Goal: Complete application form

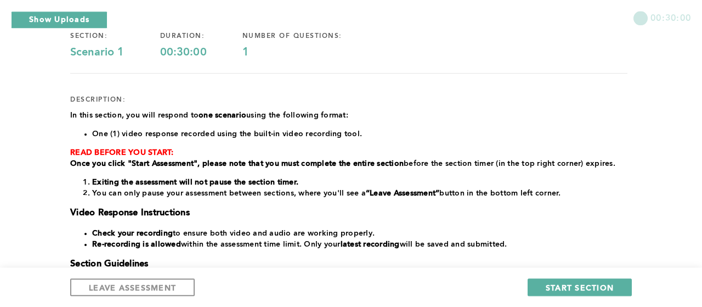
scroll to position [152, 0]
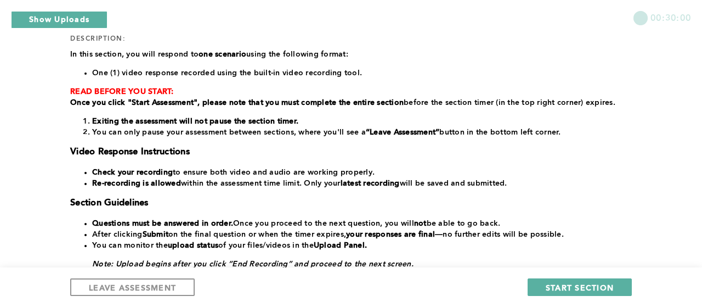
click at [1, 122] on div "00:30:00 section: Scenario 1 duration: 00:30:00 number of questions: 1 descript…" at bounding box center [351, 143] width 702 height 591
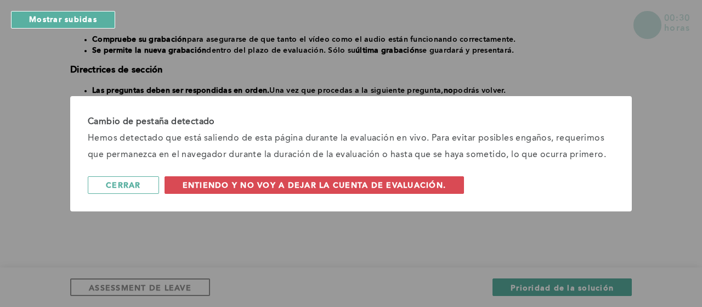
scroll to position [145, 0]
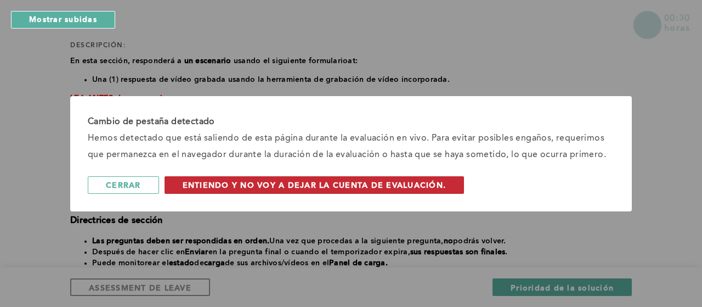
click at [338, 187] on span "Entiendo y no voy a dejar la cuenta de evaluación." at bounding box center [315, 184] width 264 height 10
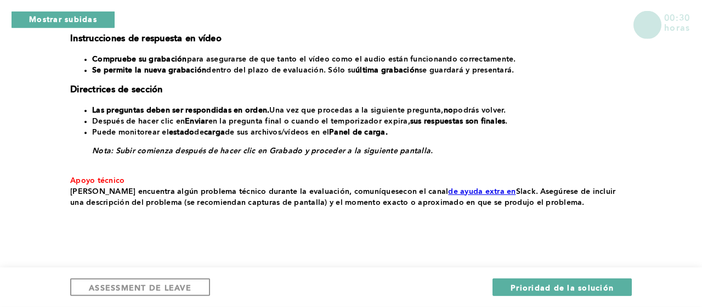
scroll to position [297, 0]
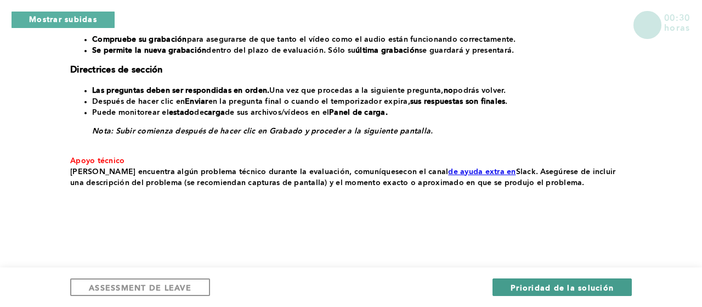
click at [554, 285] on span "Prioridad de la solución" at bounding box center [562, 287] width 103 height 10
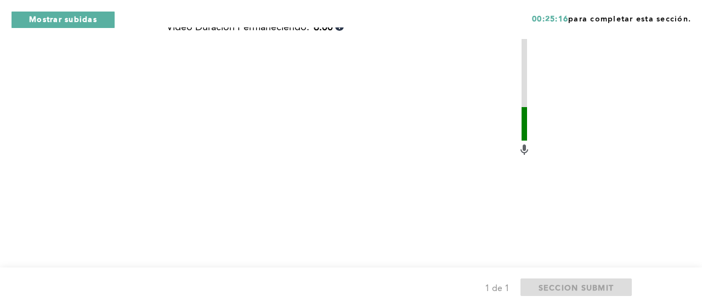
scroll to position [588, 0]
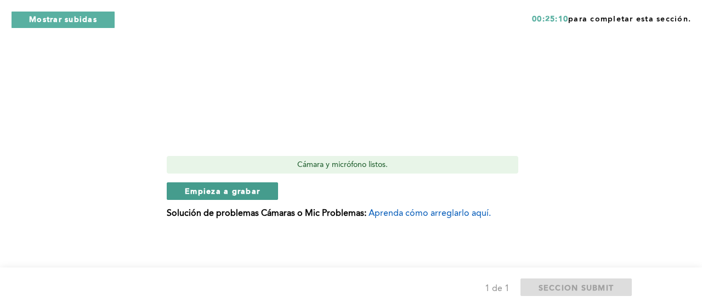
click at [231, 186] on span "Empieza a grabar" at bounding box center [222, 190] width 75 height 10
click at [273, 189] on span "Detener la grabación" at bounding box center [230, 190] width 90 height 10
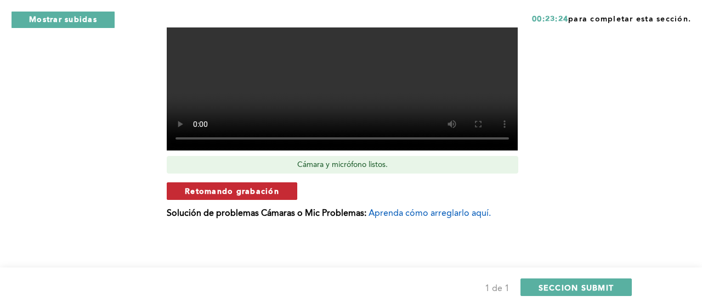
click at [271, 188] on span "Retomando grabación" at bounding box center [232, 190] width 94 height 10
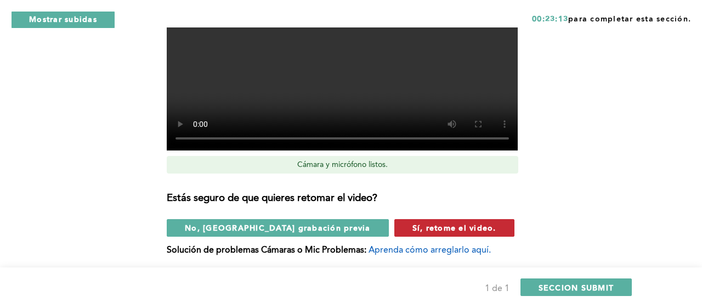
click at [412, 227] on span "Sí, retome el video." at bounding box center [454, 227] width 84 height 10
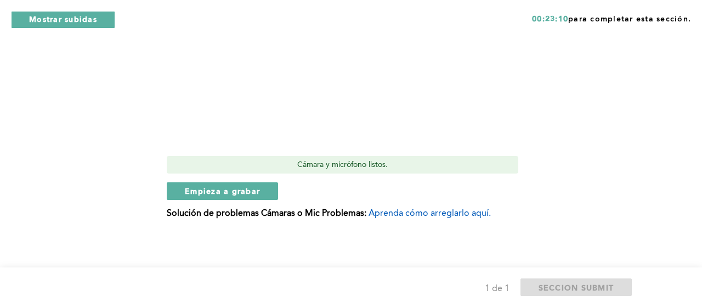
click at [273, 189] on button "Empieza a grabar" at bounding box center [222, 191] width 111 height 18
click at [269, 195] on span "Detener la grabación" at bounding box center [230, 190] width 90 height 10
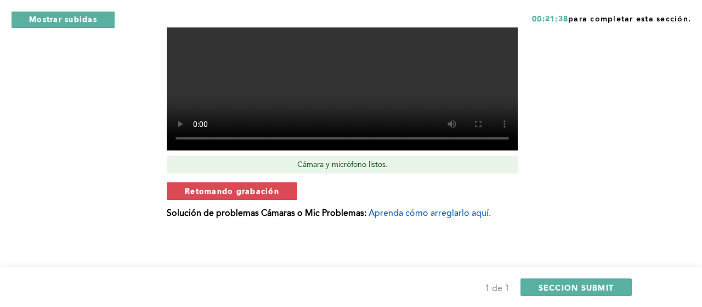
click at [276, 191] on span "Retomando grabación" at bounding box center [232, 190] width 94 height 10
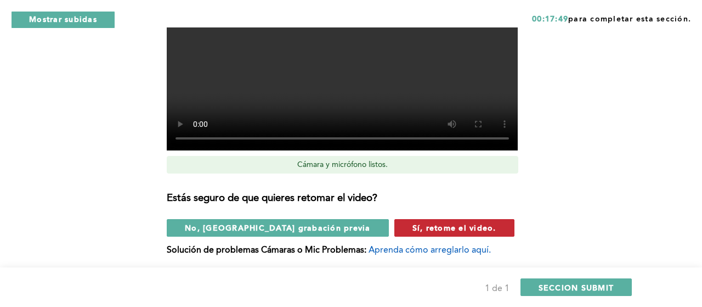
click at [425, 232] on span "Sí, retome el video." at bounding box center [454, 227] width 84 height 10
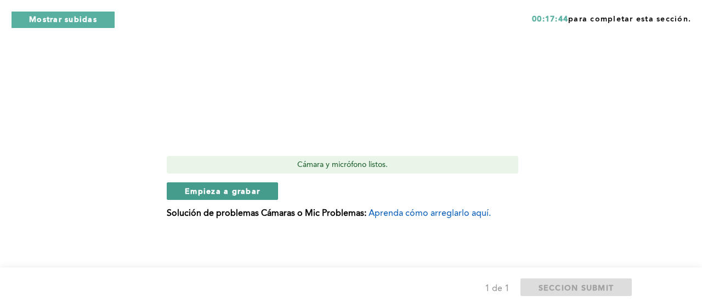
click at [241, 195] on span "Empieza a grabar" at bounding box center [222, 190] width 75 height 10
click at [273, 190] on span "Detener la grabación" at bounding box center [230, 190] width 90 height 10
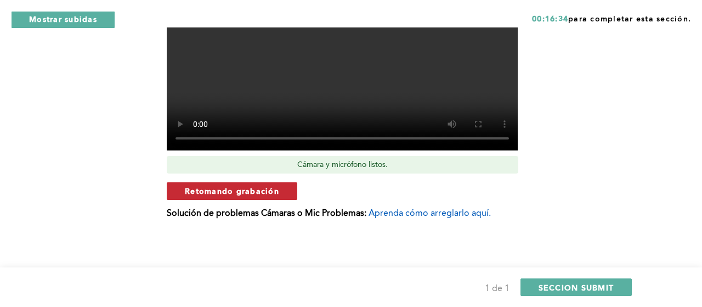
click at [258, 191] on span "Retomando grabación" at bounding box center [232, 190] width 94 height 10
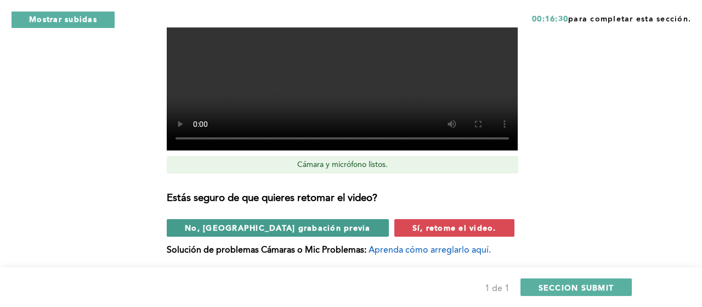
click at [240, 232] on span "No, [GEOGRAPHIC_DATA] grabación previa" at bounding box center [278, 227] width 186 height 10
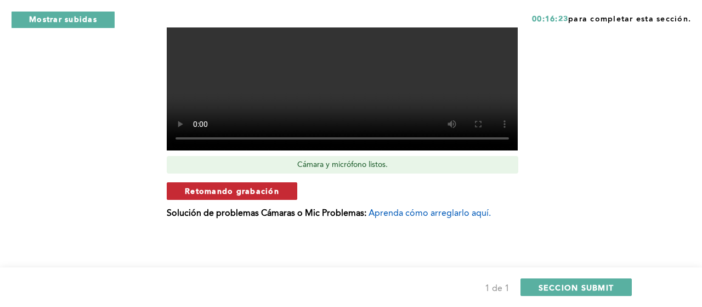
click at [297, 194] on button "Retomando grabación" at bounding box center [232, 191] width 131 height 18
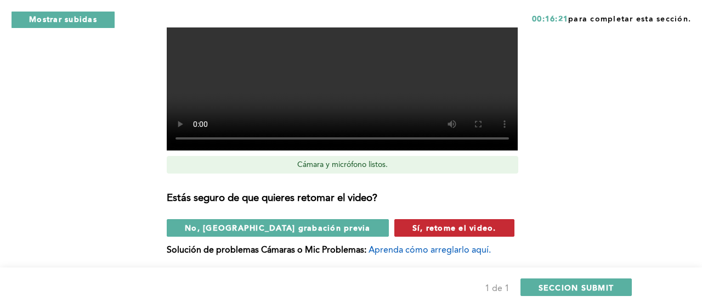
click at [412, 229] on span "Sí, retome el video." at bounding box center [454, 227] width 84 height 10
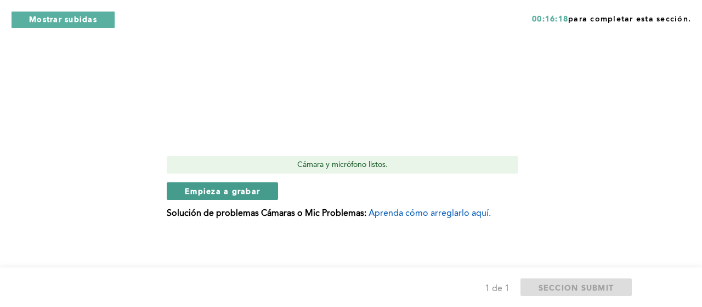
click at [262, 192] on button "Empieza a grabar" at bounding box center [222, 191] width 111 height 18
click at [266, 191] on span "Detener la grabación" at bounding box center [230, 190] width 90 height 10
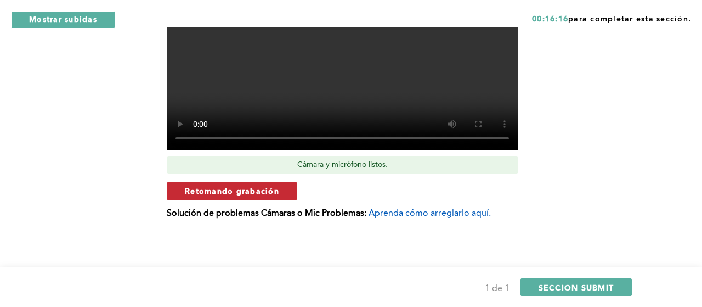
click at [267, 196] on span "Retomando grabación" at bounding box center [232, 190] width 94 height 10
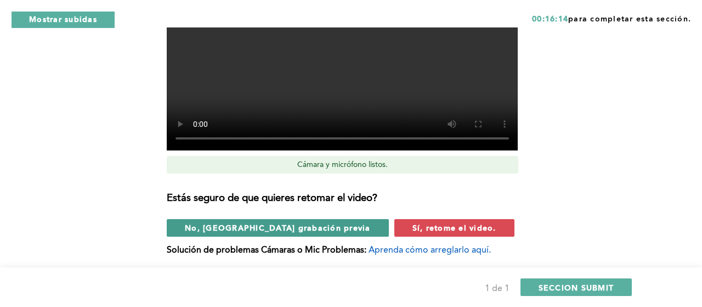
click at [281, 231] on span "No, [GEOGRAPHIC_DATA] grabación previa" at bounding box center [278, 227] width 186 height 10
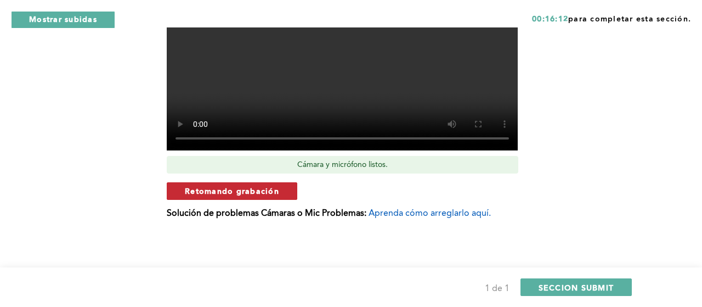
click at [265, 197] on button "Retomando grabación" at bounding box center [232, 191] width 131 height 18
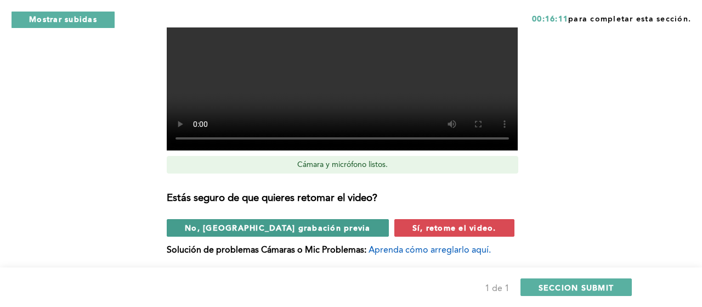
click at [209, 231] on span "No, [GEOGRAPHIC_DATA] grabación previa" at bounding box center [278, 227] width 186 height 10
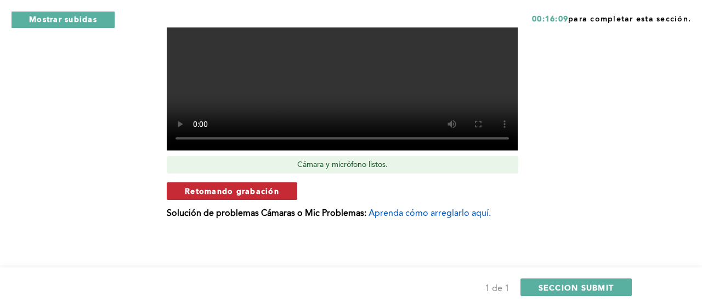
click at [232, 194] on span "Retomando grabación" at bounding box center [232, 190] width 94 height 10
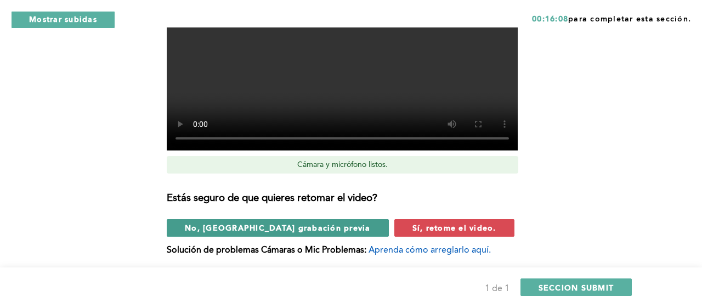
click at [232, 231] on span "No, [GEOGRAPHIC_DATA] grabación previa" at bounding box center [278, 227] width 186 height 10
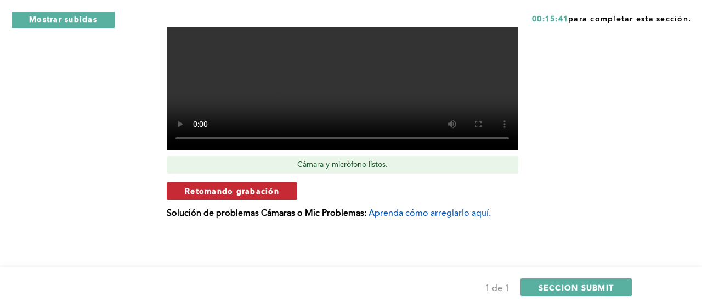
click at [220, 192] on span "Retomando grabación" at bounding box center [232, 190] width 94 height 10
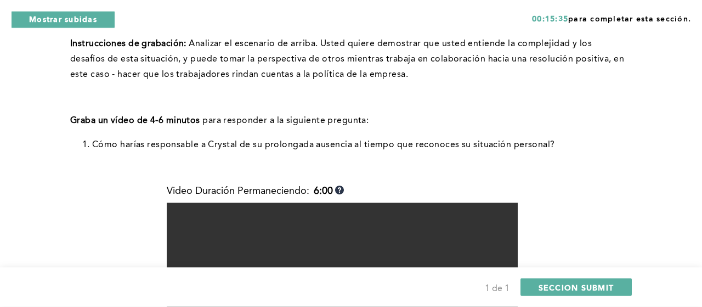
scroll to position [321, 0]
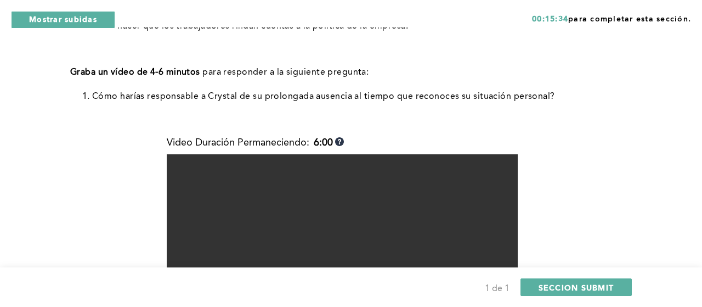
click at [318, 144] on b "6:00" at bounding box center [323, 143] width 19 height 12
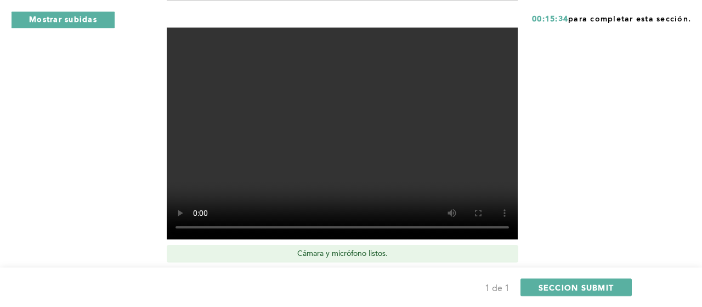
scroll to position [625, 0]
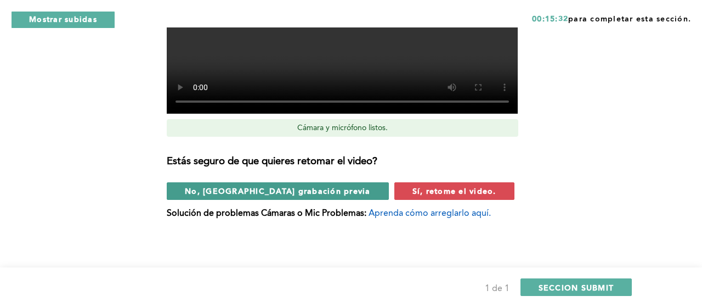
click at [297, 192] on button "No, [GEOGRAPHIC_DATA] grabación previa" at bounding box center [278, 191] width 222 height 18
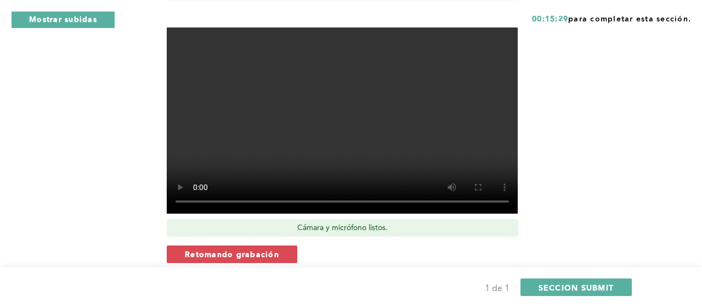
scroll to position [588, 0]
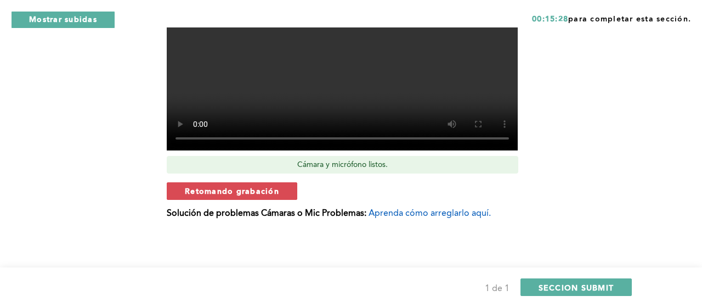
click at [269, 192] on span "Retomando grabación" at bounding box center [232, 190] width 94 height 10
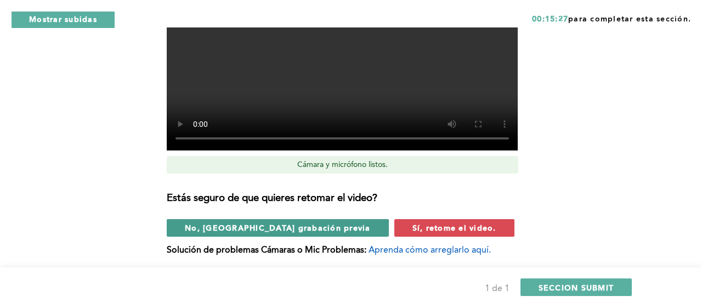
click at [260, 228] on span "No, [GEOGRAPHIC_DATA] grabación previa" at bounding box center [278, 227] width 186 height 10
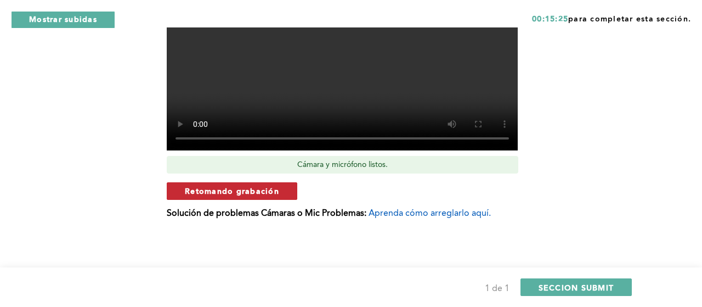
click at [205, 191] on span "Retomando grabación" at bounding box center [232, 190] width 94 height 10
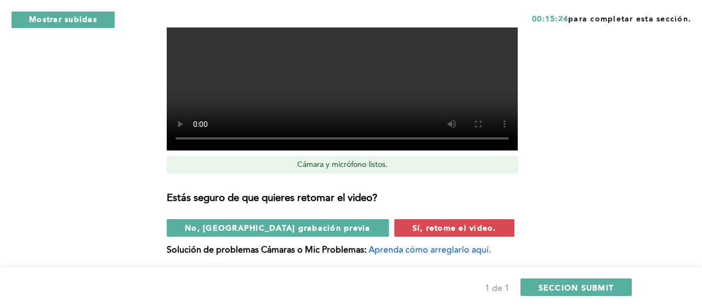
click at [332, 218] on div "Estás seguro de que quieres retomar el video? No, usa grabación previa Sí, reto…" at bounding box center [349, 209] width 364 height 54
click at [412, 223] on span "Sí, retome el video." at bounding box center [454, 227] width 84 height 10
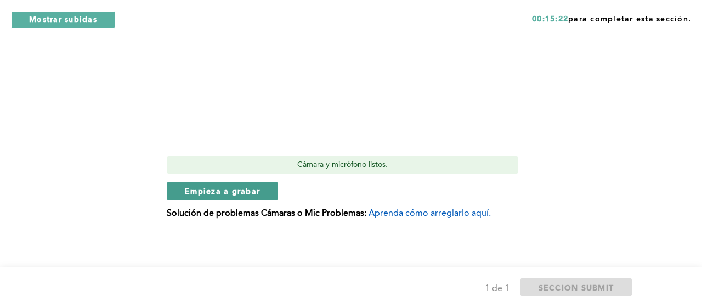
click at [260, 196] on span "Empieza a grabar" at bounding box center [222, 190] width 75 height 10
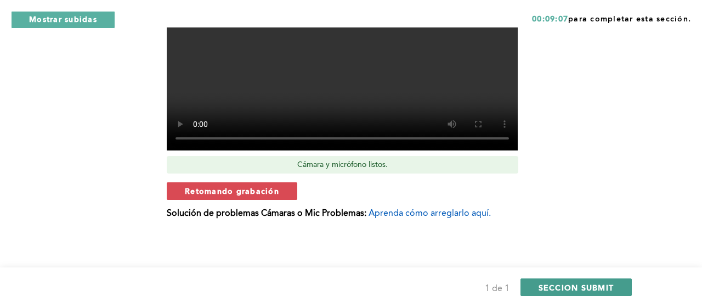
click at [564, 284] on span "SECCION SUBMIT" at bounding box center [576, 287] width 76 height 10
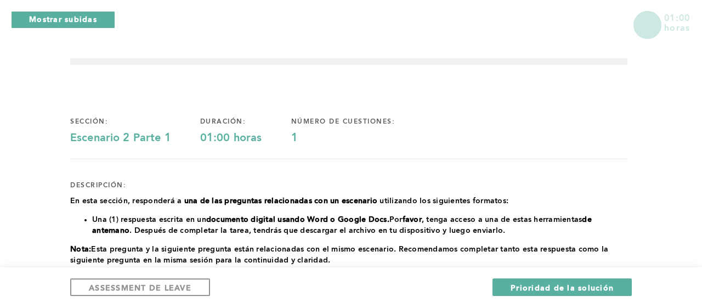
scroll to position [158, 0]
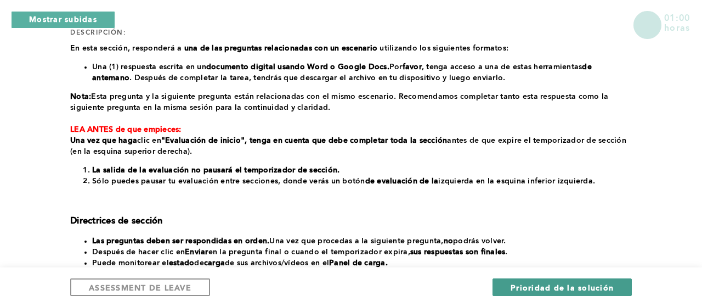
click at [575, 288] on span "Prioridad de la solución" at bounding box center [562, 287] width 103 height 10
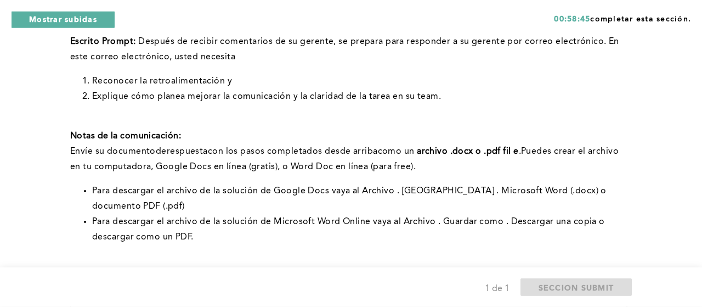
scroll to position [116, 0]
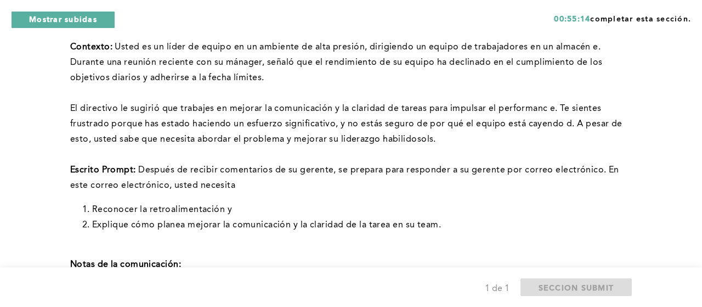
click at [615, 70] on p "﻿Contexto: Usted es un líder de equipo en un ambiente de alta presión, dirigien…" at bounding box center [348, 62] width 557 height 46
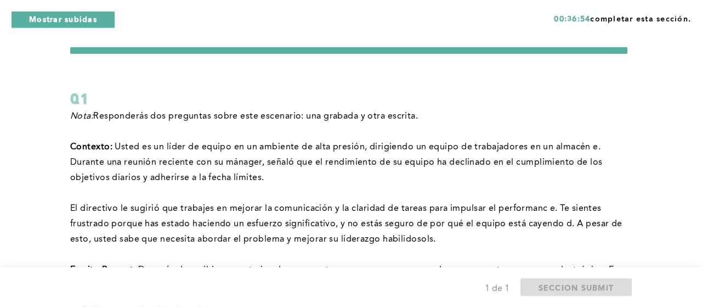
scroll to position [0, 0]
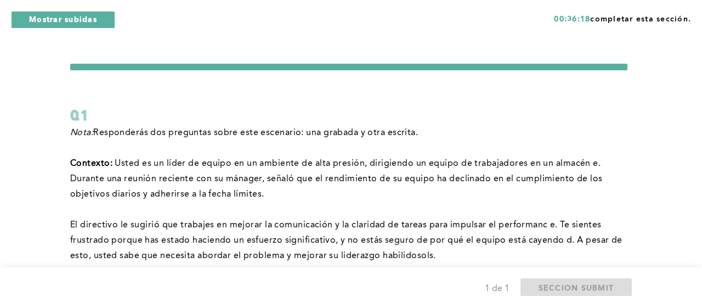
click at [551, 159] on span "Usted es un líder de equipo en un ambiente de alta presión, dirigiendo un equip…" at bounding box center [337, 178] width 535 height 39
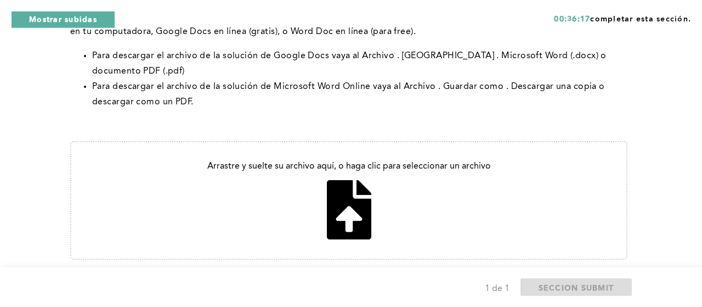
scroll to position [431, 0]
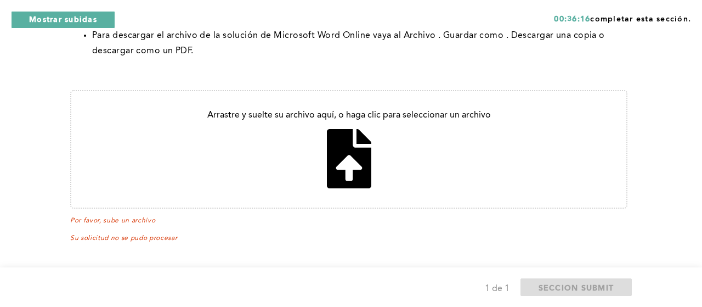
click at [350, 159] on input "file" at bounding box center [348, 149] width 555 height 116
type input "C:\fakepath\Q1.docx"
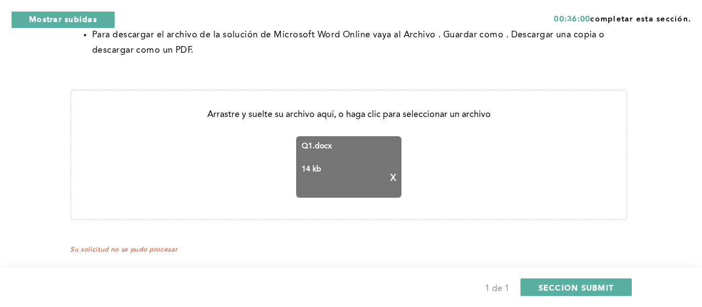
click at [166, 252] on span "Su solicitud no se pudo procesar" at bounding box center [123, 249] width 107 height 7
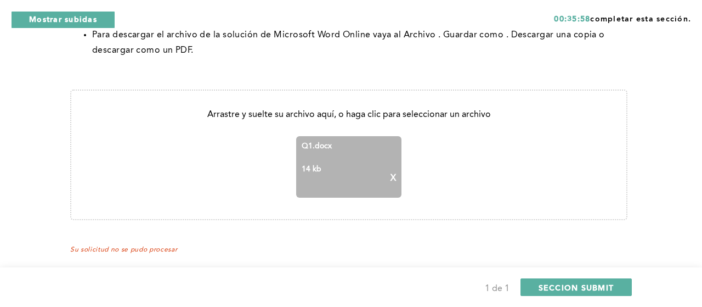
click at [317, 156] on div "Q1.docx 14 kb X" at bounding box center [348, 166] width 105 height 61
click at [315, 140] on div "Q1.docx 14 kb X" at bounding box center [348, 166] width 105 height 61
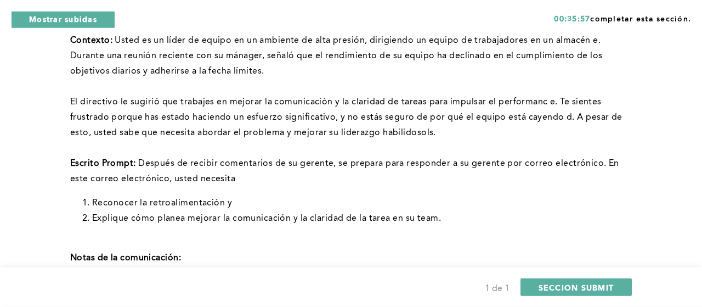
scroll to position [0, 0]
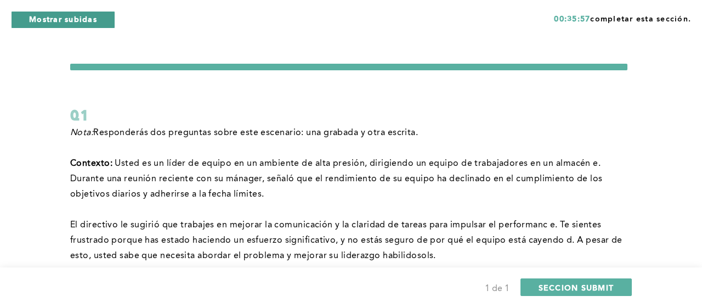
click at [69, 22] on button "Mostrar subidas" at bounding box center [63, 20] width 104 height 18
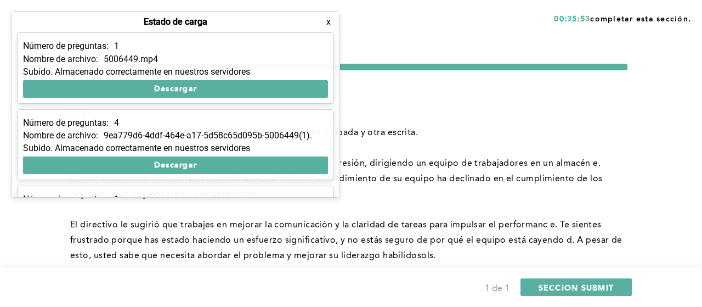
scroll to position [139, 0]
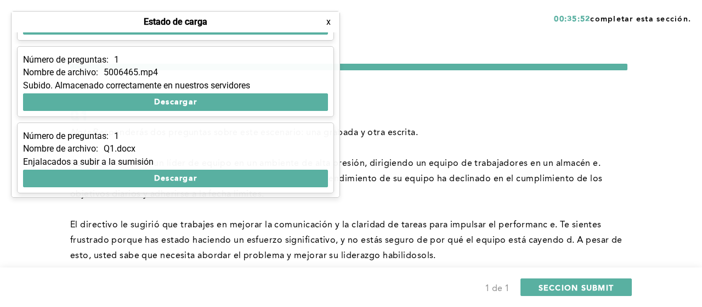
click at [507, 124] on div "Q1" at bounding box center [348, 115] width 557 height 20
click at [330, 22] on button "x" at bounding box center [328, 21] width 11 height 11
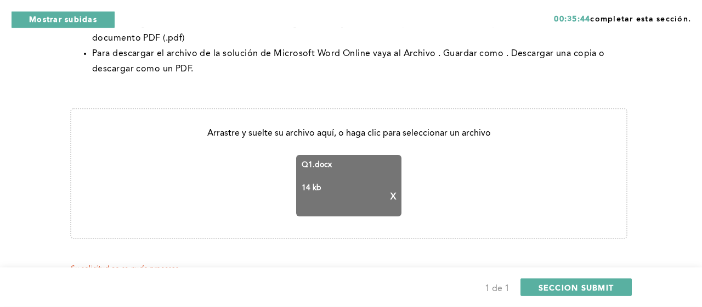
scroll to position [443, 0]
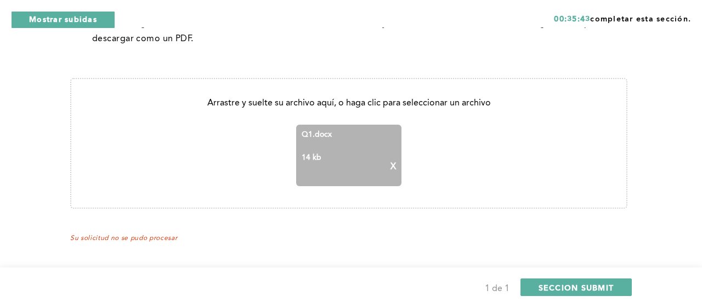
click at [313, 155] on span "14 kb" at bounding box center [312, 166] width 20 height 27
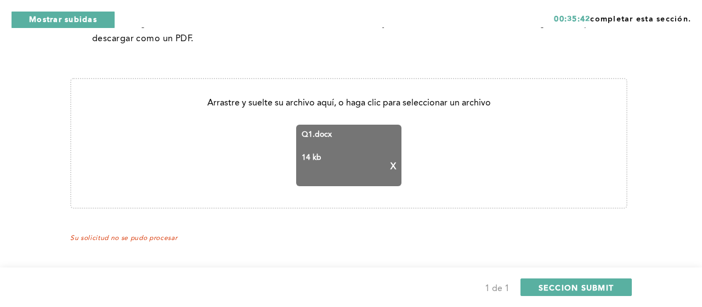
click at [332, 116] on input "file" at bounding box center [348, 143] width 555 height 128
type input "C:\fakepath\Q1.docx"
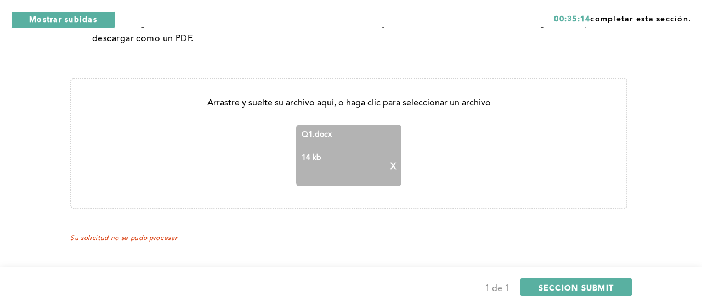
click at [394, 168] on p "X" at bounding box center [392, 167] width 5 height 10
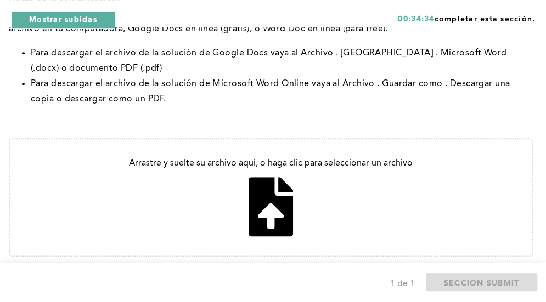
scroll to position [435, 0]
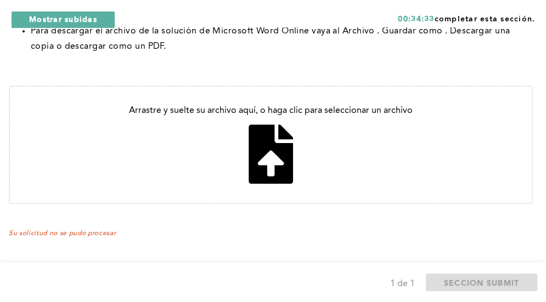
type input "C:\fakepath\Q1.docx"
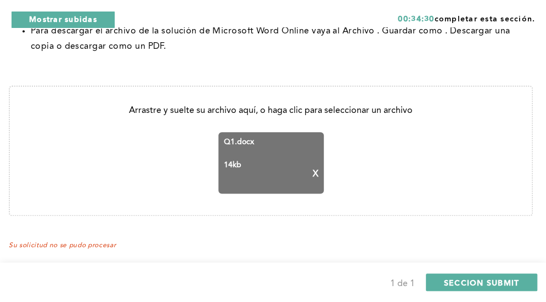
click at [61, 248] on span "Su solicitud no se pudo procesar" at bounding box center [62, 245] width 107 height 7
click at [180, 112] on input "file" at bounding box center [270, 151] width 521 height 128
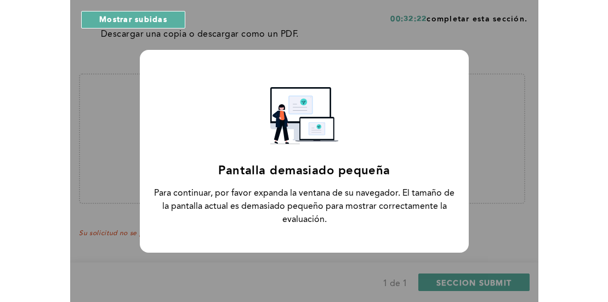
scroll to position [447, 0]
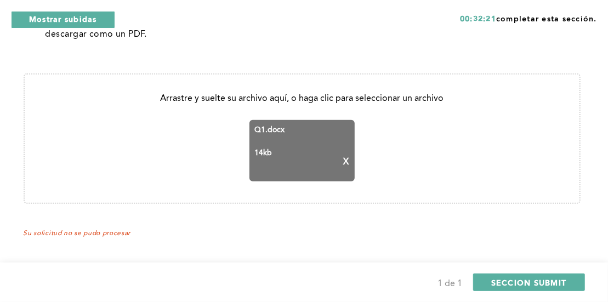
click at [260, 99] on input "file" at bounding box center [302, 139] width 555 height 128
type input "C:\fakepath\Q1 pdf.pdf"
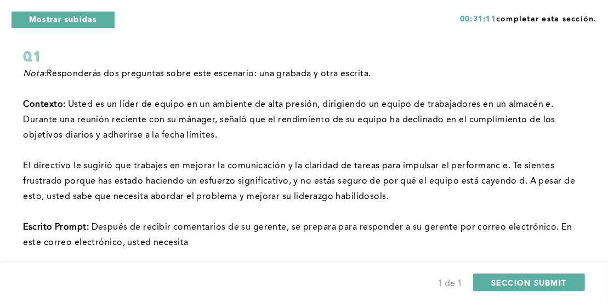
scroll to position [0, 0]
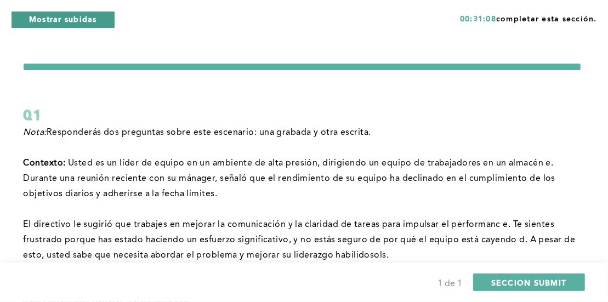
click at [66, 17] on button "Mostrar subidas" at bounding box center [63, 20] width 104 height 18
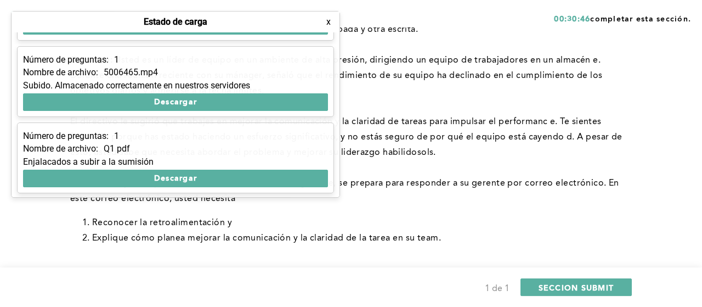
scroll to position [152, 0]
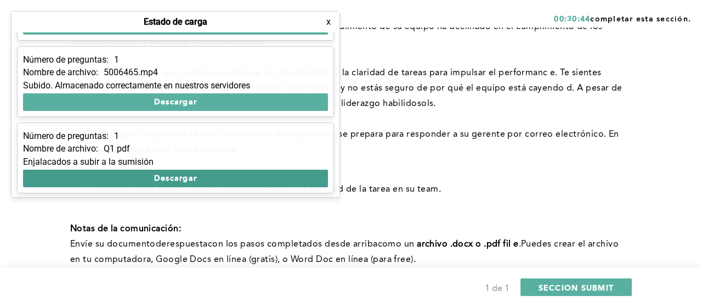
click at [210, 179] on button "Descargar" at bounding box center [175, 178] width 305 height 18
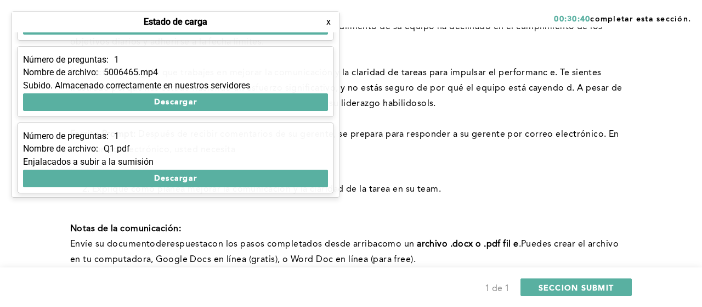
click at [565, 155] on p "Escrito Prompt : Después de recibir comentarios de su gerente, se prepara para …" at bounding box center [348, 142] width 557 height 31
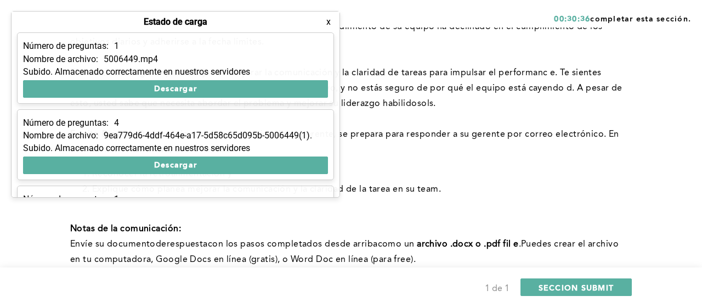
scroll to position [139, 0]
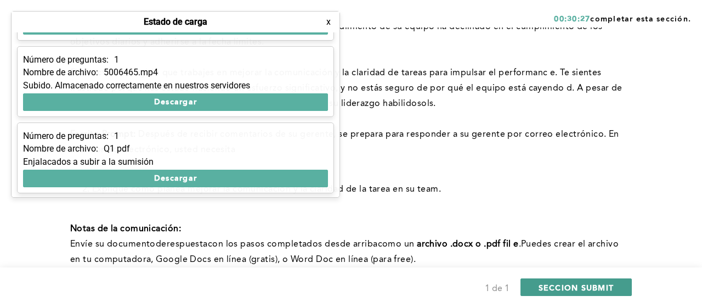
click at [608, 291] on span "SECCION SUBMIT" at bounding box center [576, 287] width 76 height 10
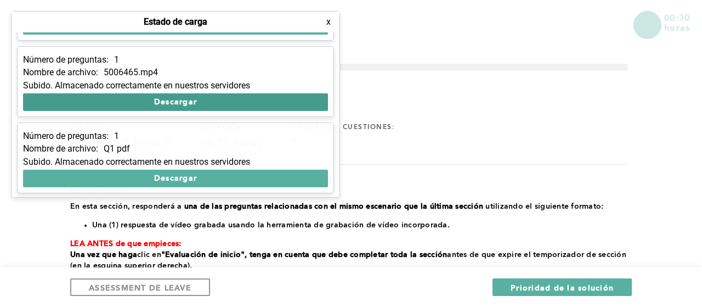
drag, startPoint x: 167, startPoint y: 96, endPoint x: 212, endPoint y: 95, distance: 45.0
click at [168, 96] on button "Descargar" at bounding box center [175, 102] width 305 height 18
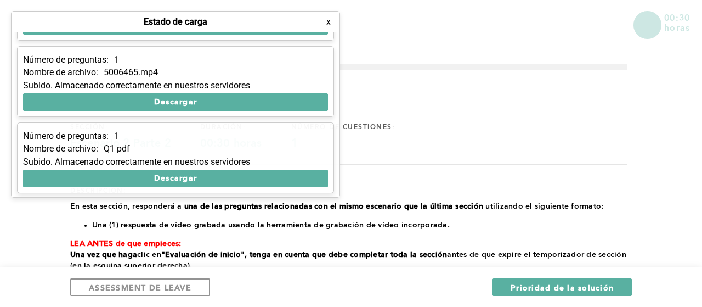
click at [327, 22] on button "x" at bounding box center [328, 21] width 11 height 11
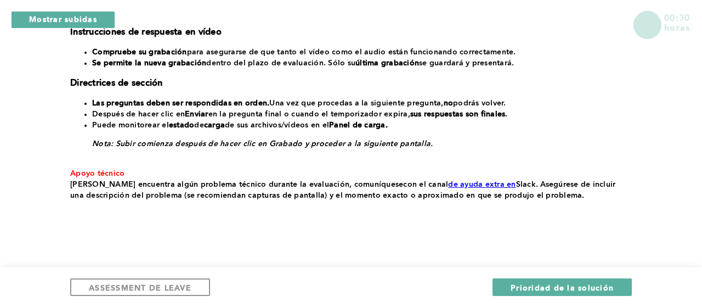
scroll to position [304, 0]
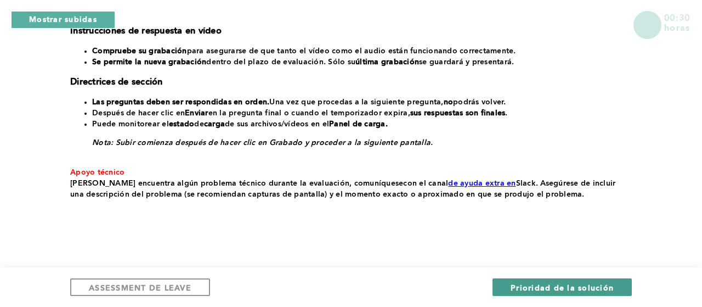
click at [524, 279] on button "Prioridad de la solución" at bounding box center [561, 287] width 139 height 18
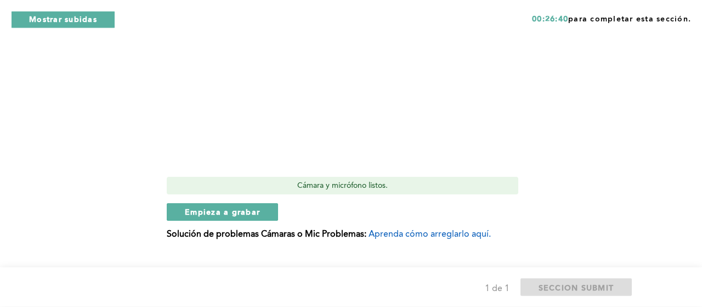
scroll to position [665, 0]
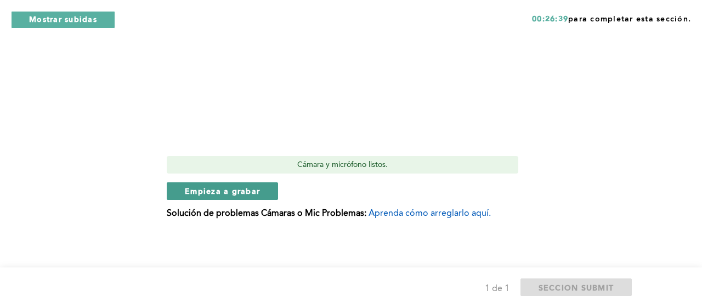
click at [257, 191] on span "Empieza a grabar" at bounding box center [222, 190] width 75 height 10
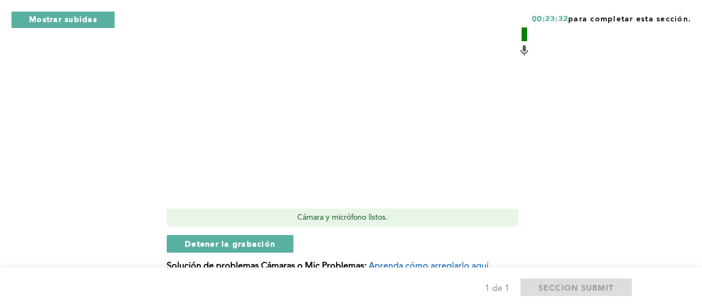
scroll to position [665, 0]
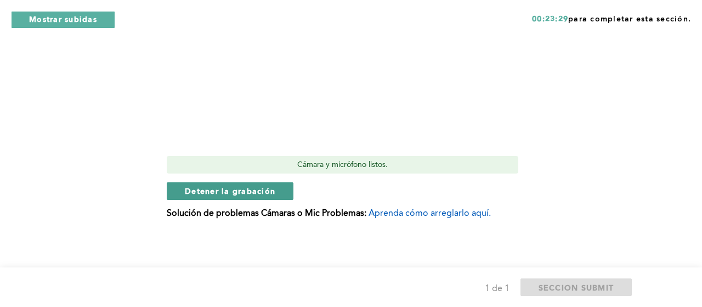
click at [281, 191] on button "Detener la grabación" at bounding box center [230, 191] width 127 height 18
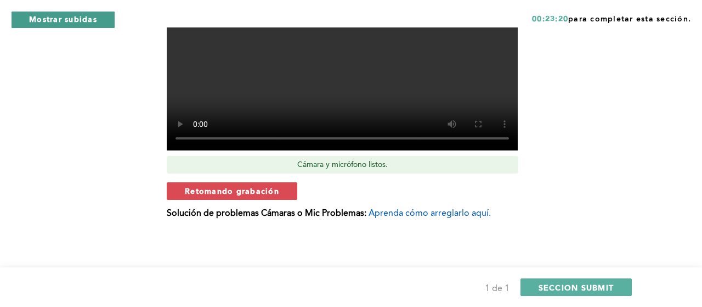
click at [93, 22] on button "Mostrar subidas" at bounding box center [63, 20] width 104 height 18
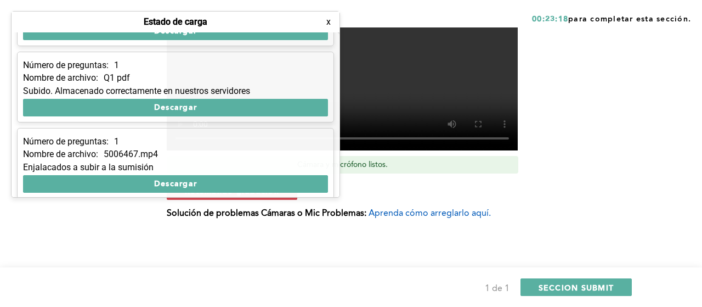
scroll to position [215, 0]
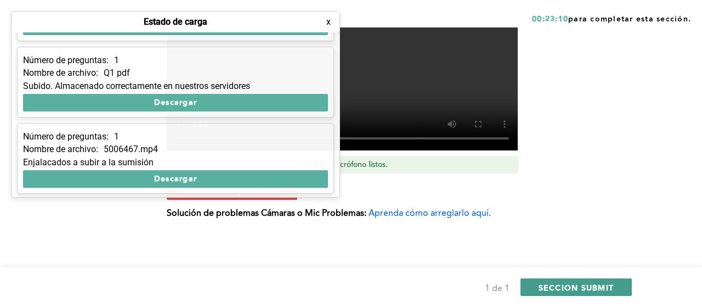
click at [580, 288] on span "SECCION SUBMIT" at bounding box center [576, 287] width 76 height 10
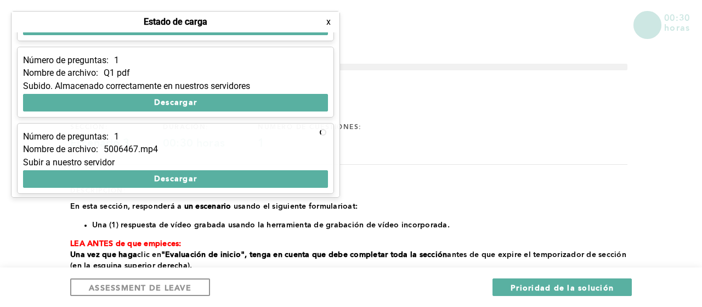
click at [446, 130] on div "sección: Escenario 3 duración: 00:30 horas número de cuestiones: 1" at bounding box center [348, 136] width 557 height 27
click at [332, 24] on button "x" at bounding box center [328, 21] width 11 height 11
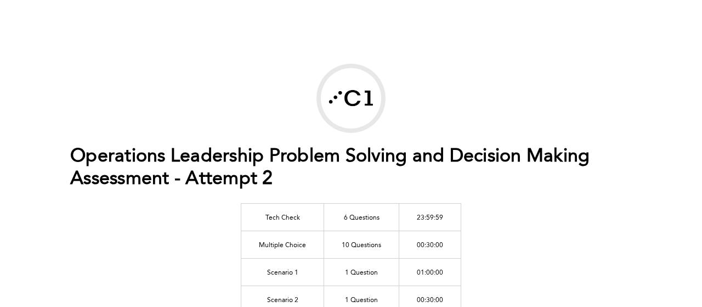
scroll to position [152, 0]
